Goal: Task Accomplishment & Management: Use online tool/utility

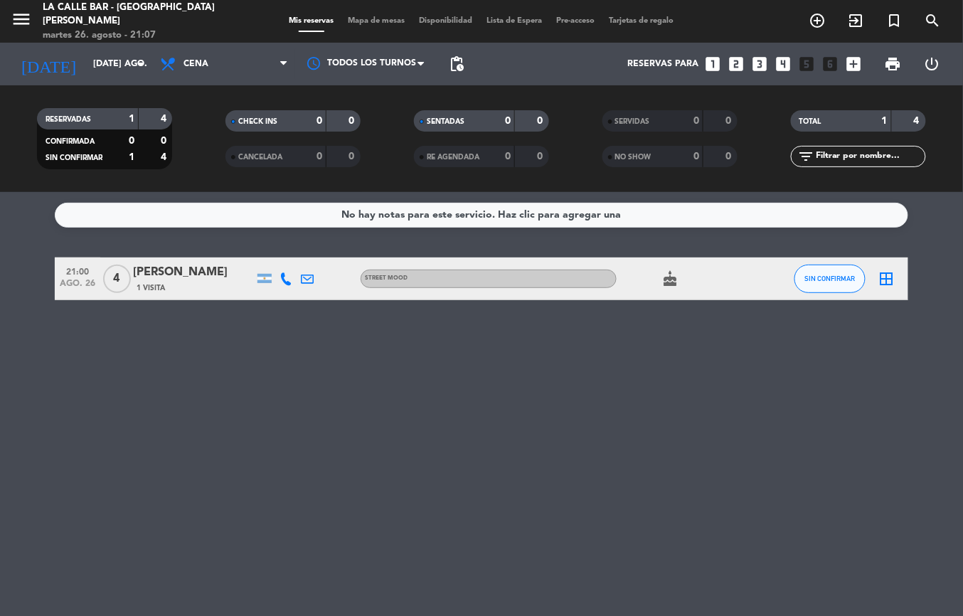
click at [162, 291] on span "1 Visita" at bounding box center [150, 287] width 28 height 11
click at [88, 73] on input "[DATE]" at bounding box center [146, 64] width 120 height 24
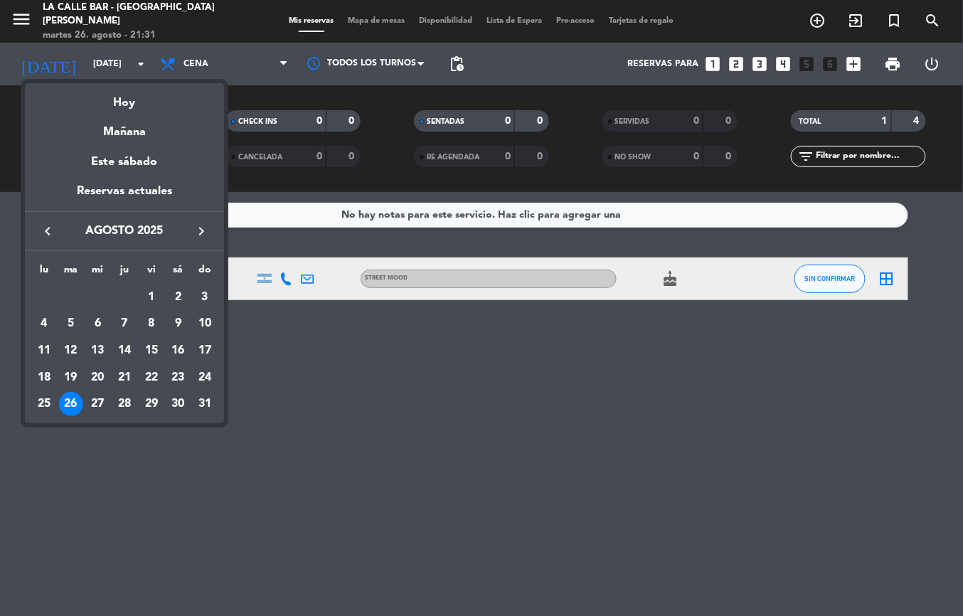
click at [100, 60] on div at bounding box center [481, 308] width 963 height 616
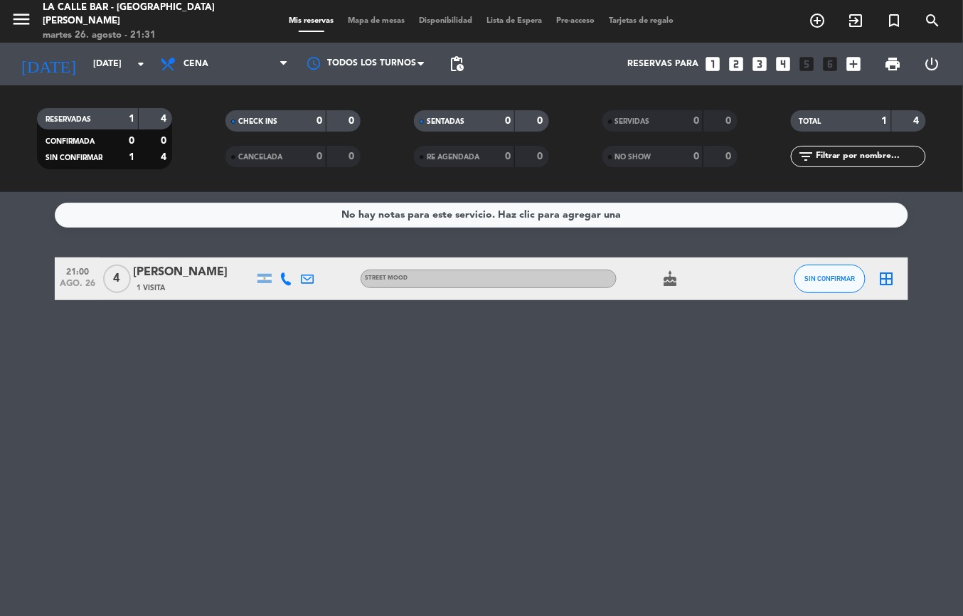
click at [378, 23] on span "Mapa de mesas" at bounding box center [376, 21] width 71 height 8
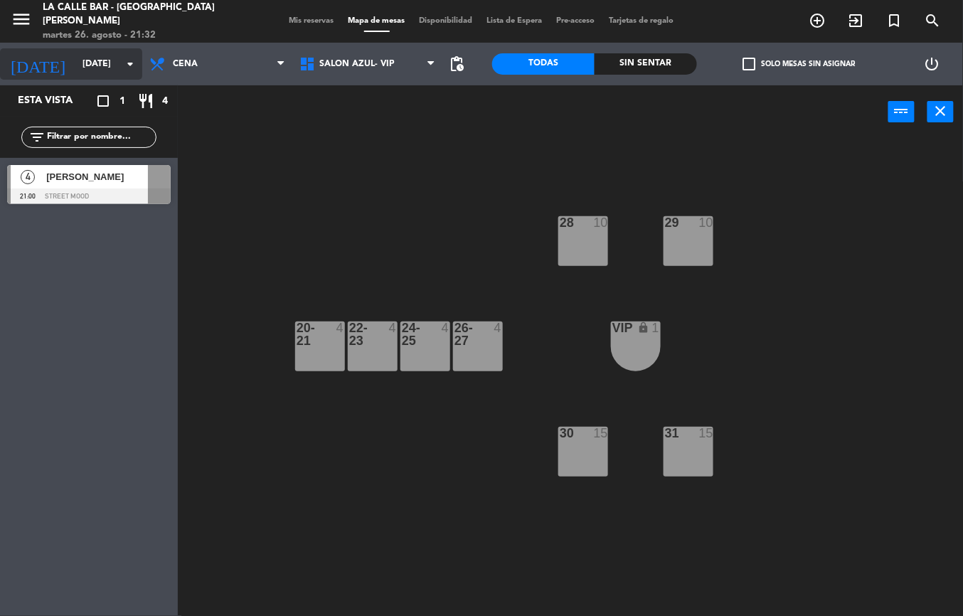
click at [75, 66] on input "[DATE]" at bounding box center [135, 64] width 120 height 24
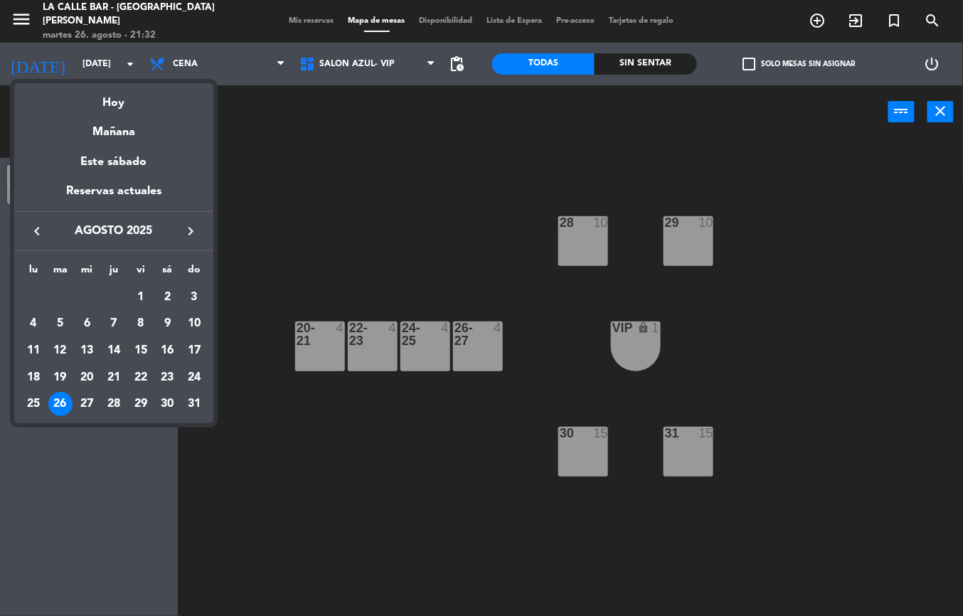
click at [87, 412] on div "27" at bounding box center [87, 404] width 24 height 24
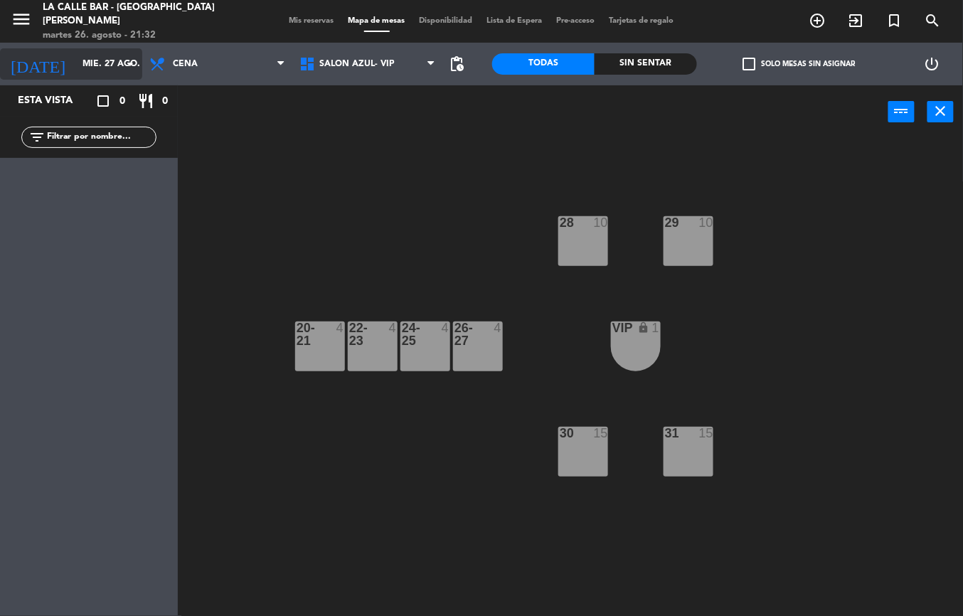
click at [92, 65] on input "mié. 27 ago." at bounding box center [135, 64] width 120 height 24
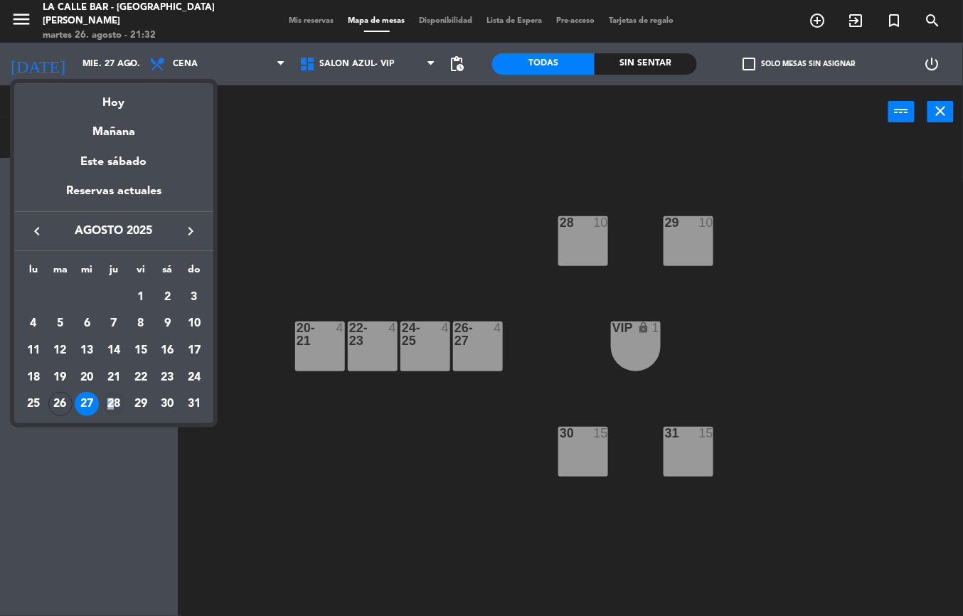
click at [114, 405] on div "28" at bounding box center [114, 404] width 24 height 24
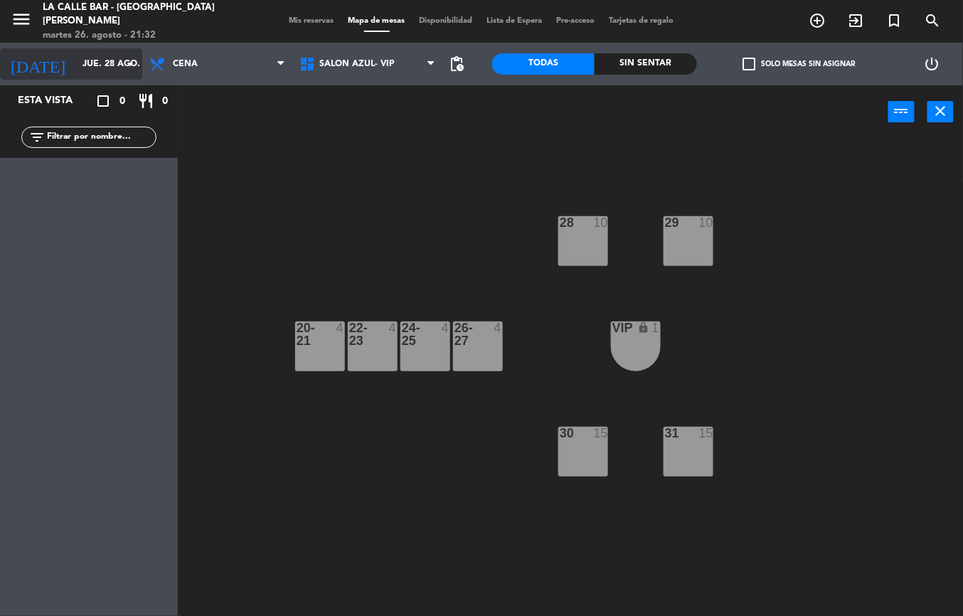
click at [75, 72] on input "jue. 28 ago." at bounding box center [135, 64] width 120 height 24
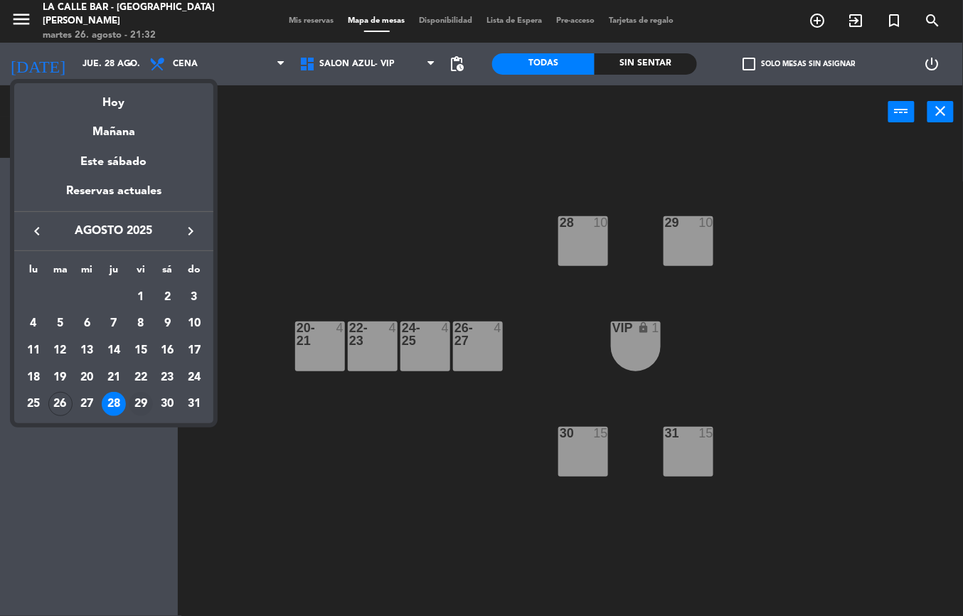
click at [136, 402] on div "29" at bounding box center [141, 404] width 24 height 24
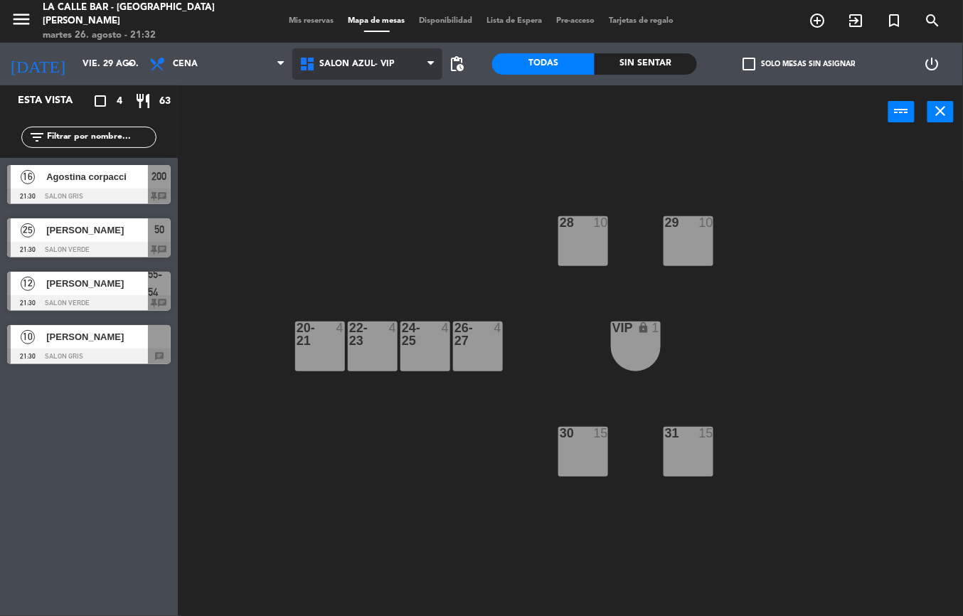
click at [336, 63] on span "SALON AZUL- VIP" at bounding box center [356, 64] width 75 height 10
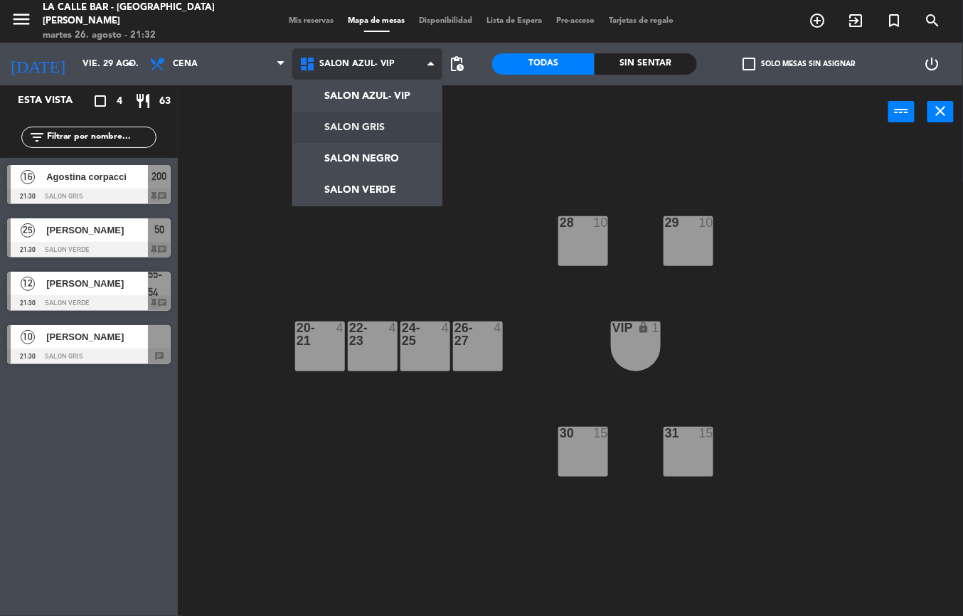
click at [341, 122] on ng-component "menu [GEOGRAPHIC_DATA] - [GEOGRAPHIC_DATA][PERSON_NAME] [DATE] 26. agosto - 21:…" at bounding box center [481, 308] width 963 height 616
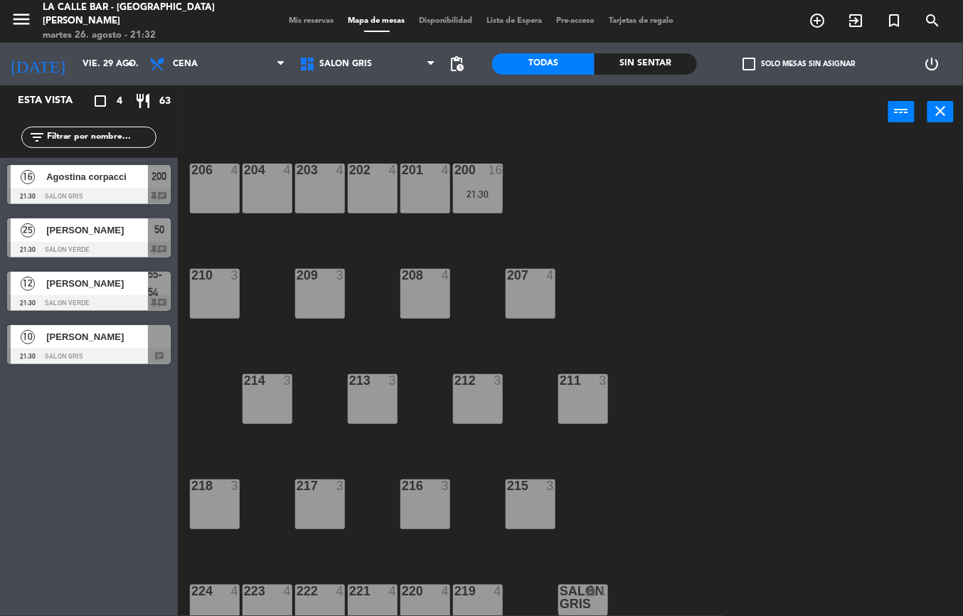
scroll to position [18, 0]
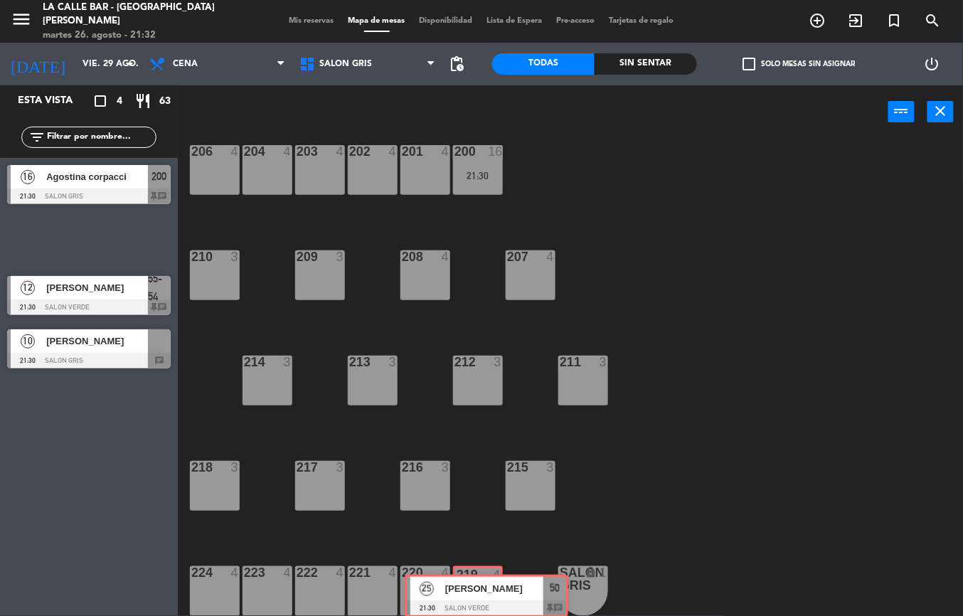
drag, startPoint x: 90, startPoint y: 234, endPoint x: 476, endPoint y: 581, distance: 519.6
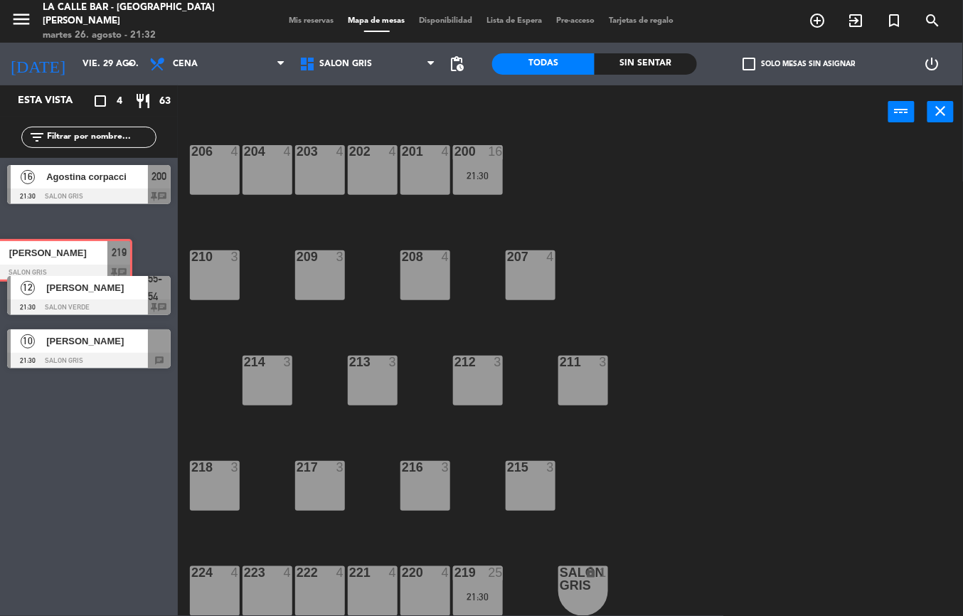
drag, startPoint x: 149, startPoint y: 237, endPoint x: 111, endPoint y: 269, distance: 50.0
click at [109, 249] on div "25 [PERSON_NAME] 21:30 SALON GRIS 219 chat 25 [PERSON_NAME] 21:30 SALON GRIS 21…" at bounding box center [89, 240] width 178 height 58
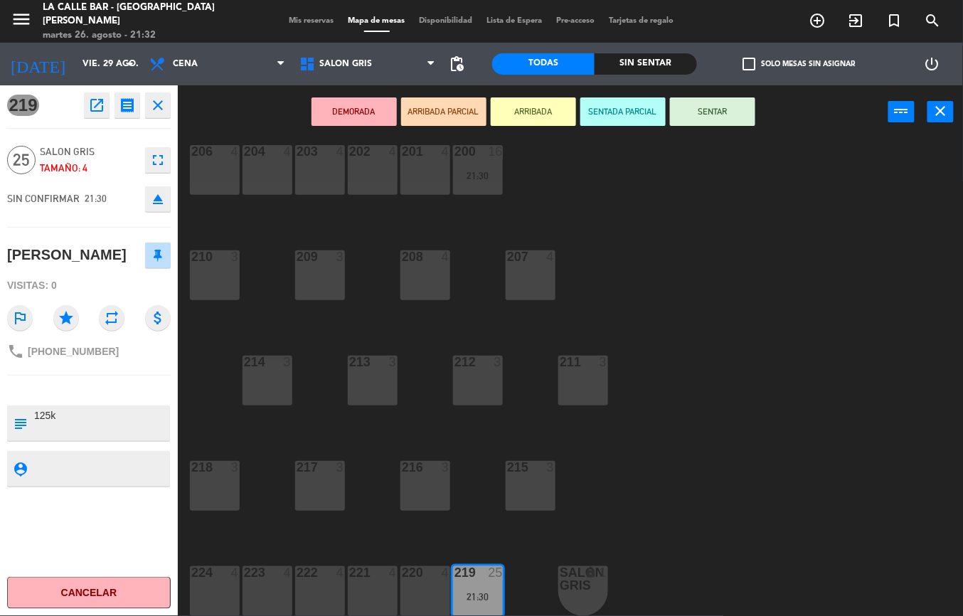
click at [152, 101] on icon "close" at bounding box center [157, 105] width 17 height 17
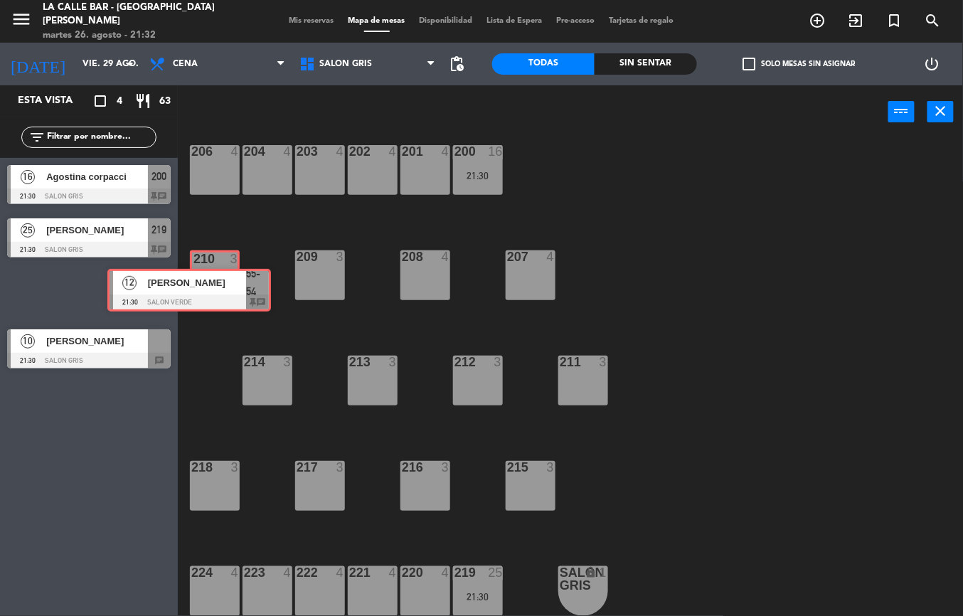
drag, startPoint x: 111, startPoint y: 282, endPoint x: 211, endPoint y: 279, distance: 100.3
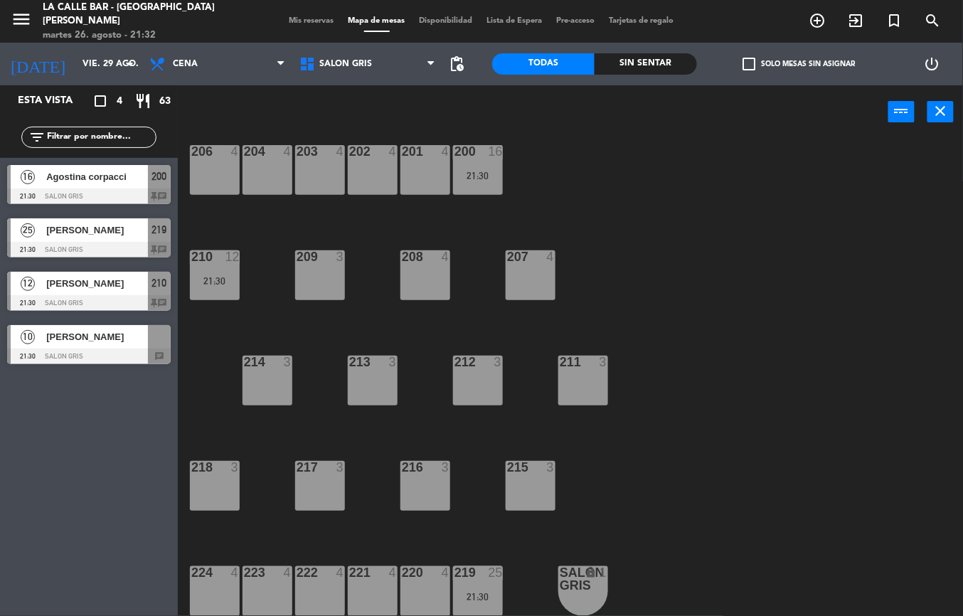
drag, startPoint x: 82, startPoint y: 344, endPoint x: 711, endPoint y: 306, distance: 629.6
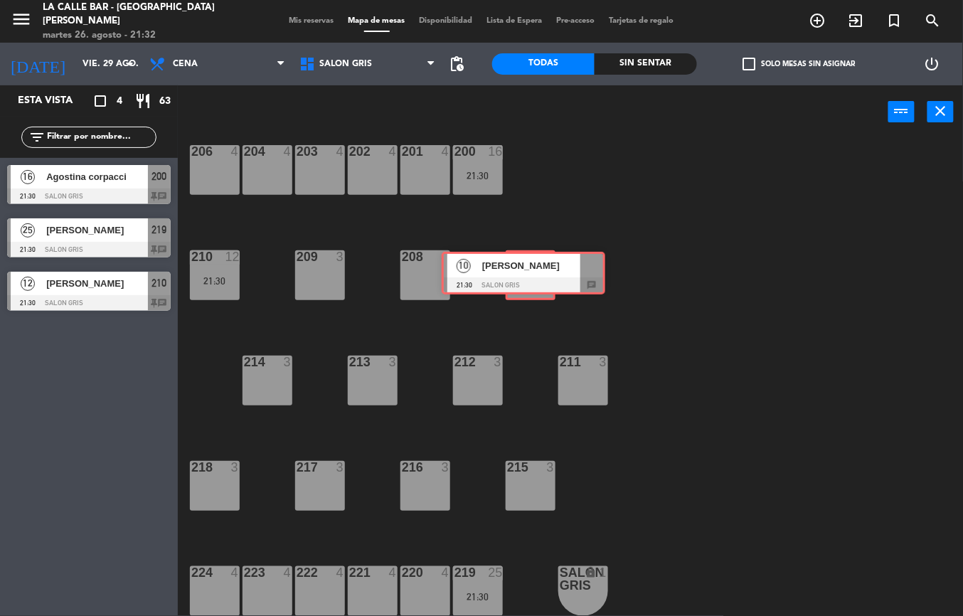
drag, startPoint x: 98, startPoint y: 341, endPoint x: 540, endPoint y: 269, distance: 448.1
click at [540, 269] on div "Esta vista crop_square 4 restaurant 63 filter_list 16 [PERSON_NAME] 21:30 SALON…" at bounding box center [481, 350] width 963 height 530
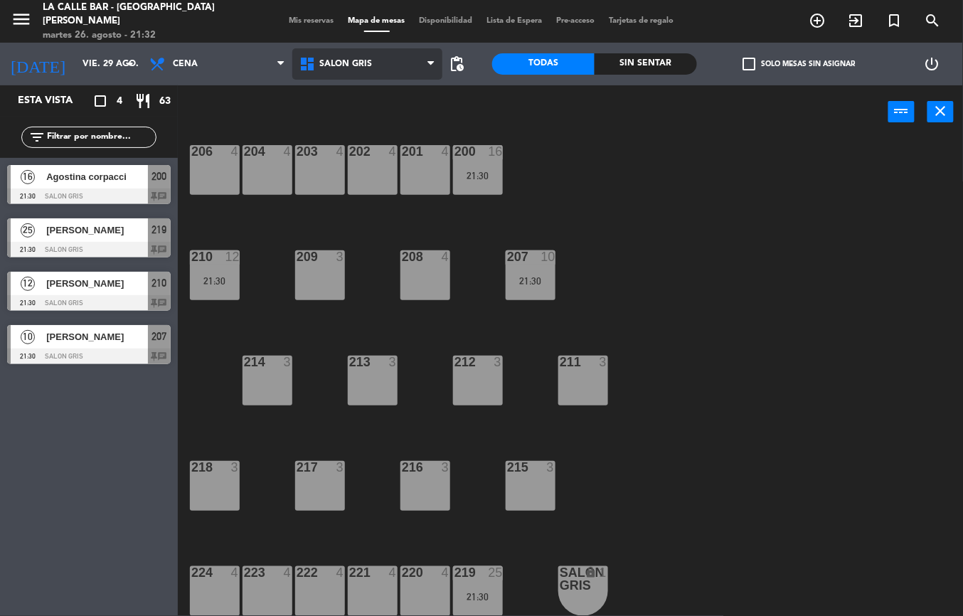
click at [370, 64] on span "SALON GRIS" at bounding box center [345, 64] width 53 height 10
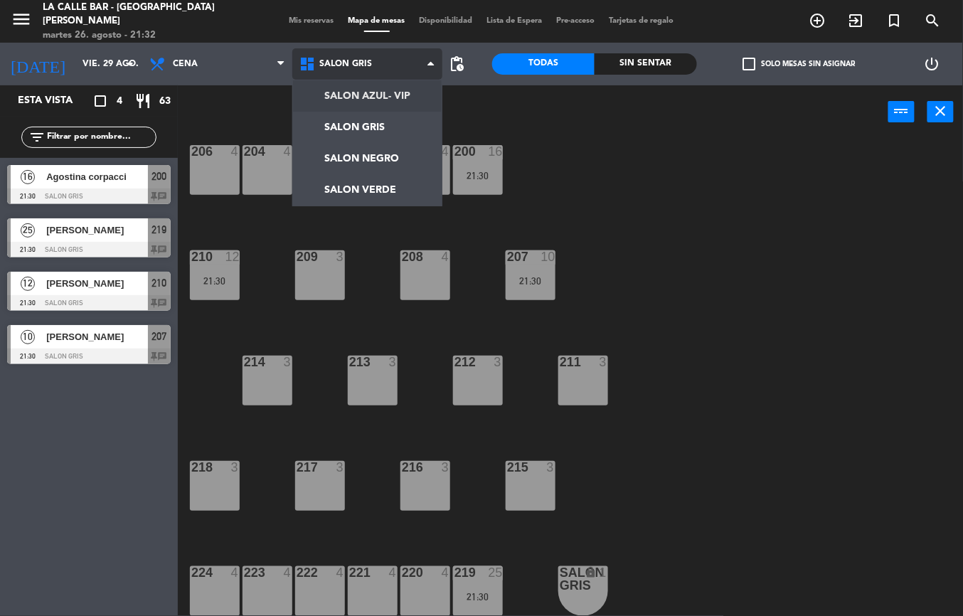
click at [382, 60] on span "SALON GRIS" at bounding box center [367, 63] width 150 height 31
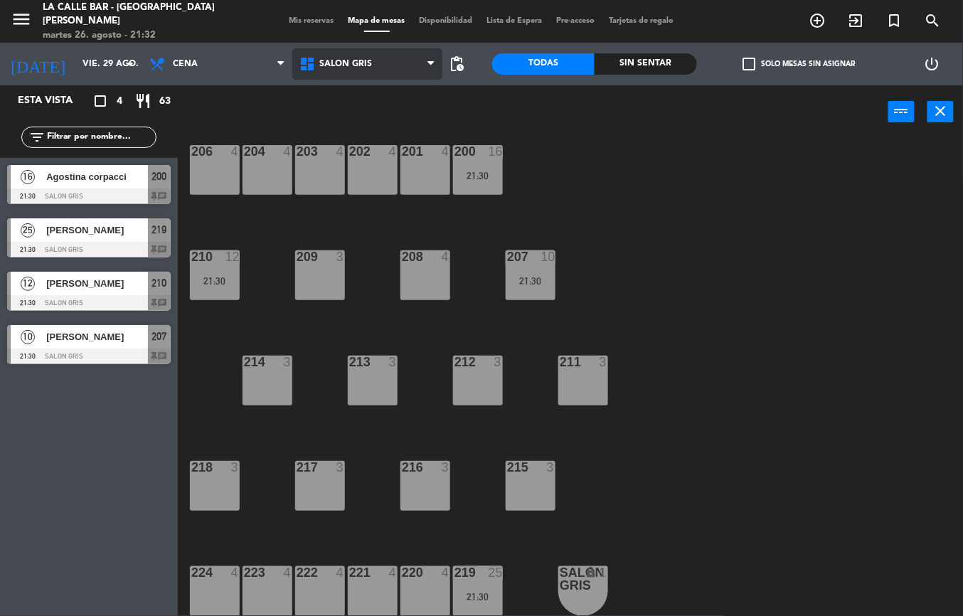
drag, startPoint x: 379, startPoint y: 58, endPoint x: 370, endPoint y: 80, distance: 23.0
click at [378, 58] on span "SALON GRIS" at bounding box center [367, 63] width 150 height 31
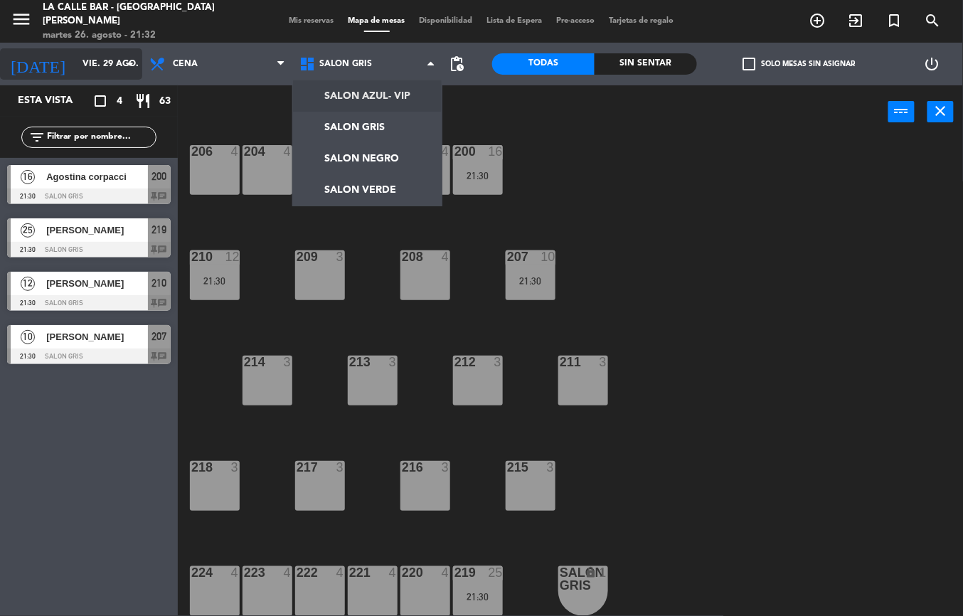
click at [75, 69] on input "vie. 29 ago." at bounding box center [135, 64] width 120 height 24
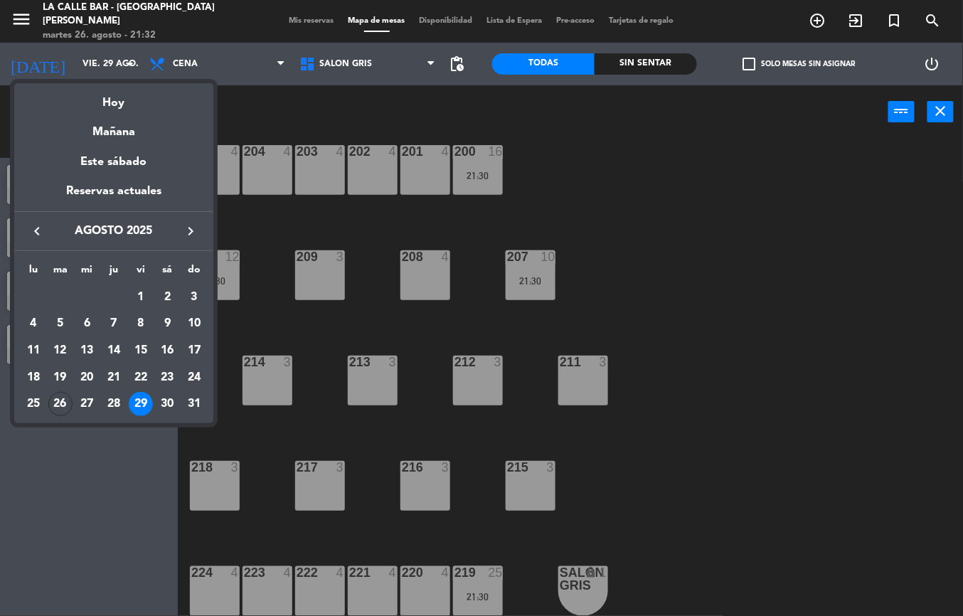
click at [168, 405] on div "30" at bounding box center [167, 404] width 24 height 24
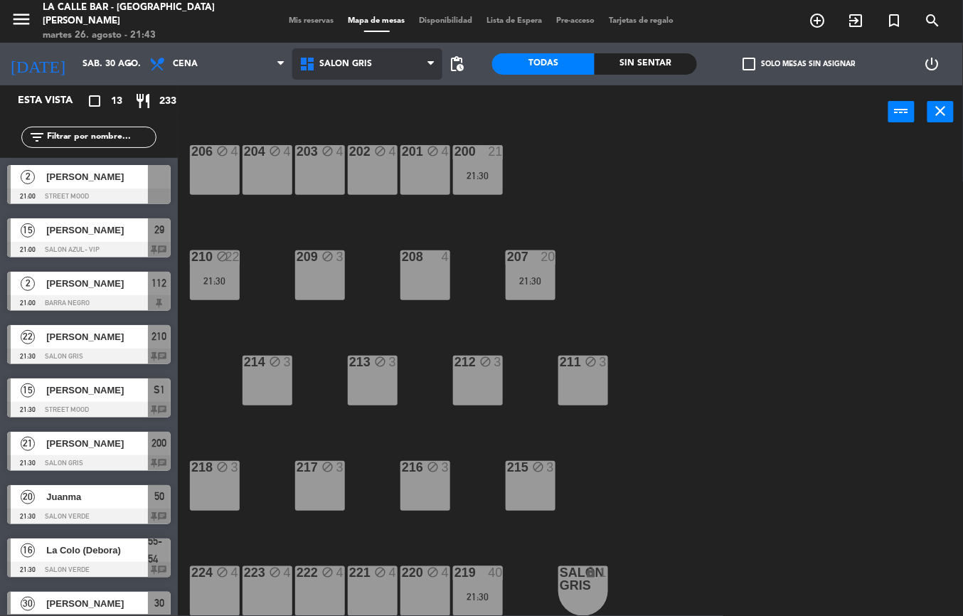
click at [365, 60] on span "SALON GRIS" at bounding box center [345, 64] width 53 height 10
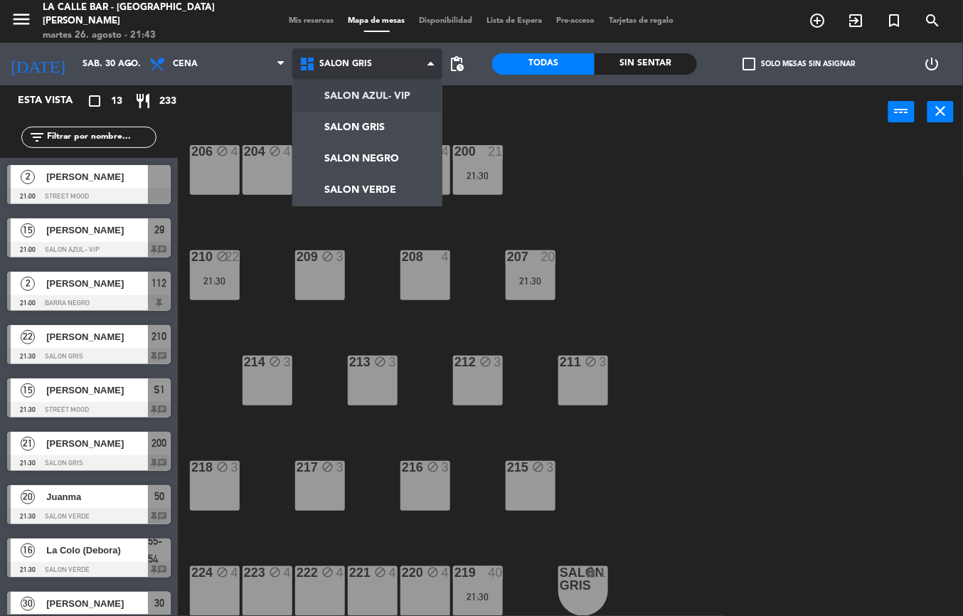
scroll to position [0, 0]
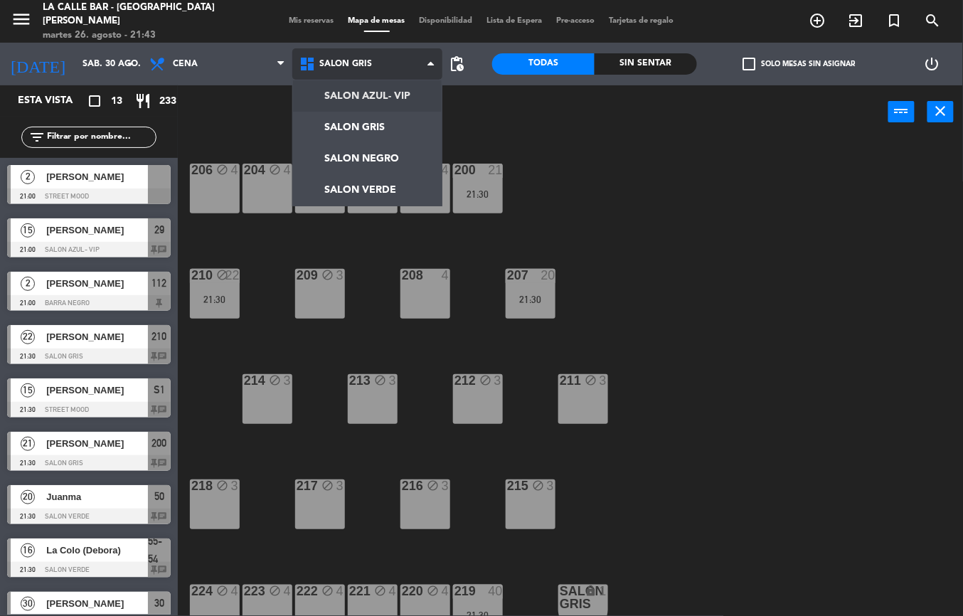
click at [337, 107] on ng-component "menu [GEOGRAPHIC_DATA] - [GEOGRAPHIC_DATA][PERSON_NAME] [DATE] 26. agosto - 21:…" at bounding box center [481, 308] width 963 height 616
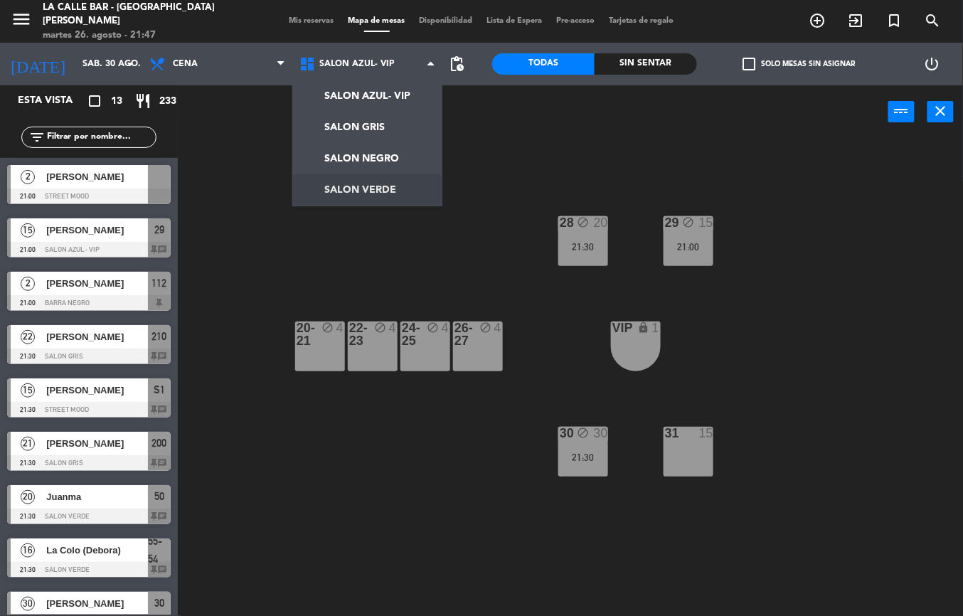
click at [253, 251] on div "28 block 20 21:30 29 block 15 21:00 20-21 block 4 22-23 block 4 24-25 block 4 2…" at bounding box center [575, 377] width 775 height 477
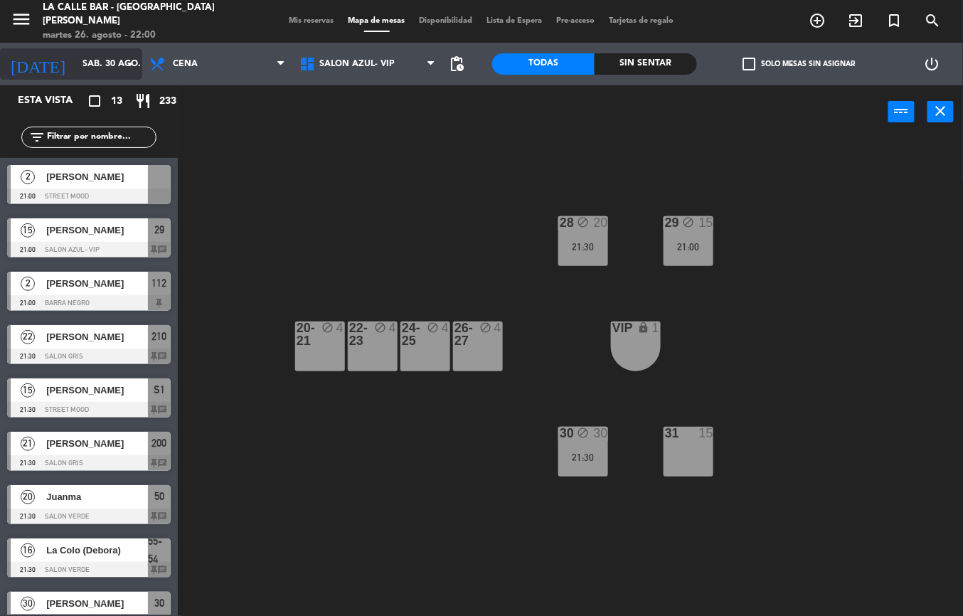
click at [85, 67] on input "sáb. 30 ago." at bounding box center [135, 64] width 120 height 24
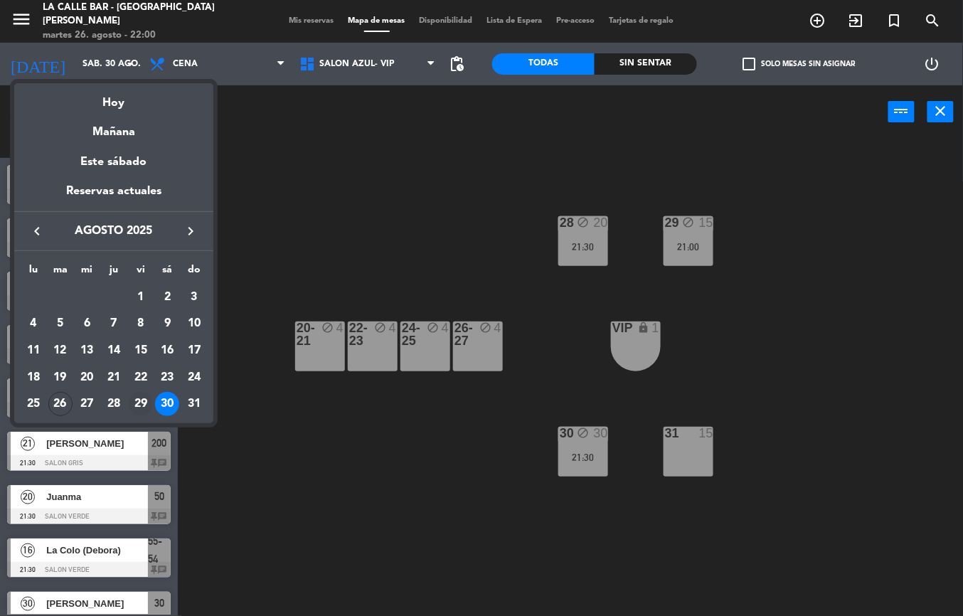
click at [135, 401] on div "29" at bounding box center [141, 404] width 24 height 24
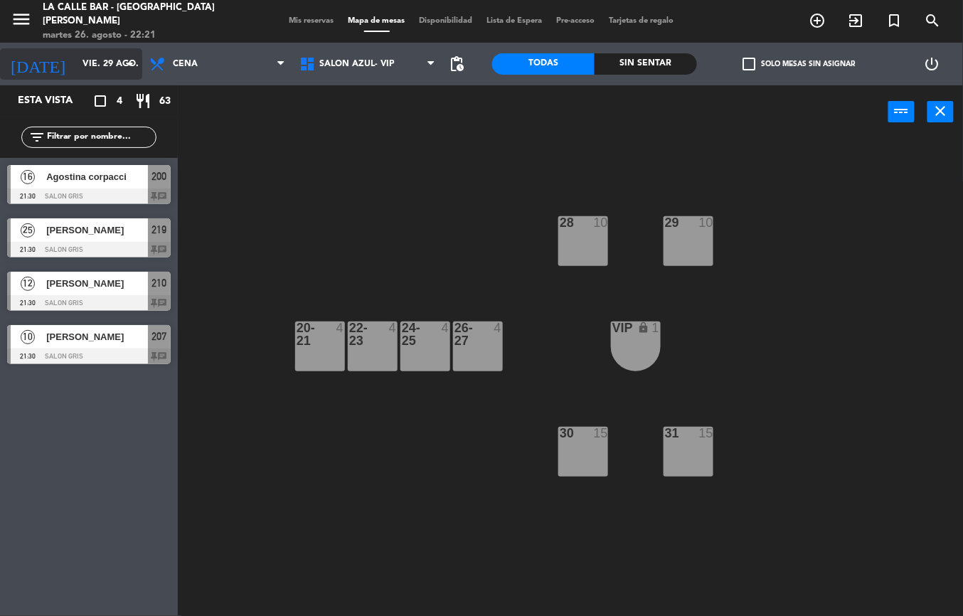
click at [80, 50] on div "[DATE] [DATE] arrow_drop_down" at bounding box center [71, 63] width 142 height 31
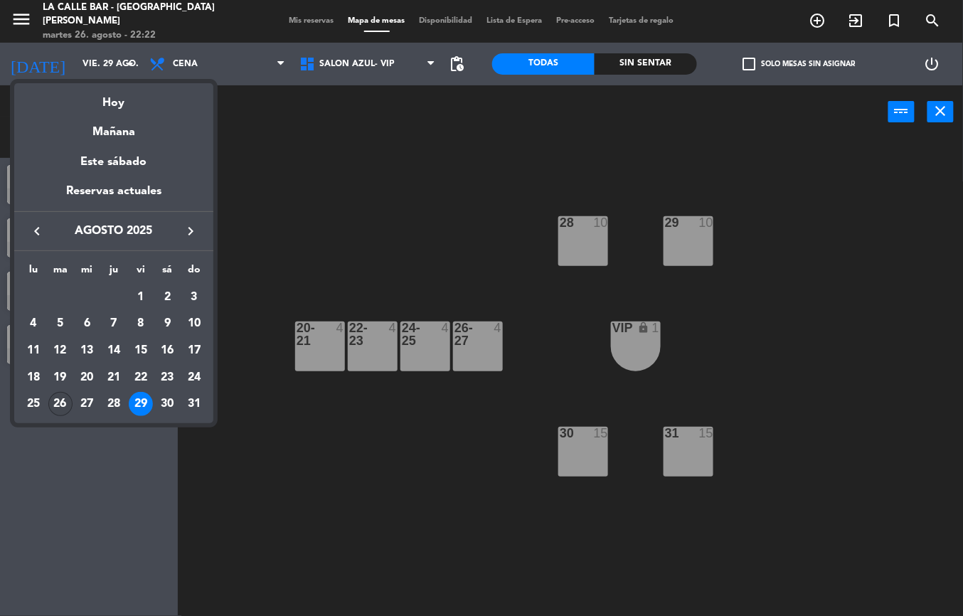
click at [55, 405] on div "26" at bounding box center [60, 404] width 24 height 24
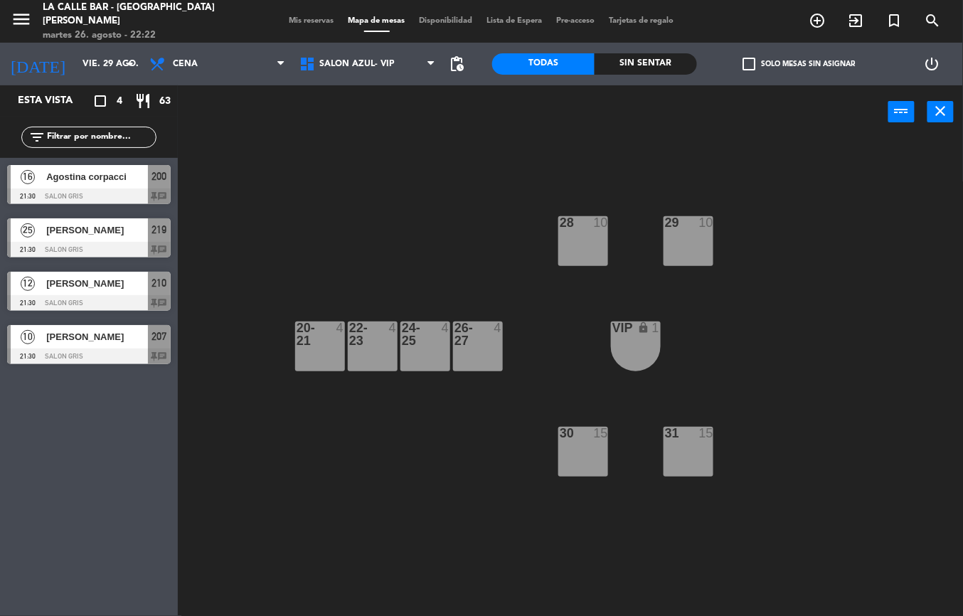
type input "[DATE]"
